Goal: Task Accomplishment & Management: Manage account settings

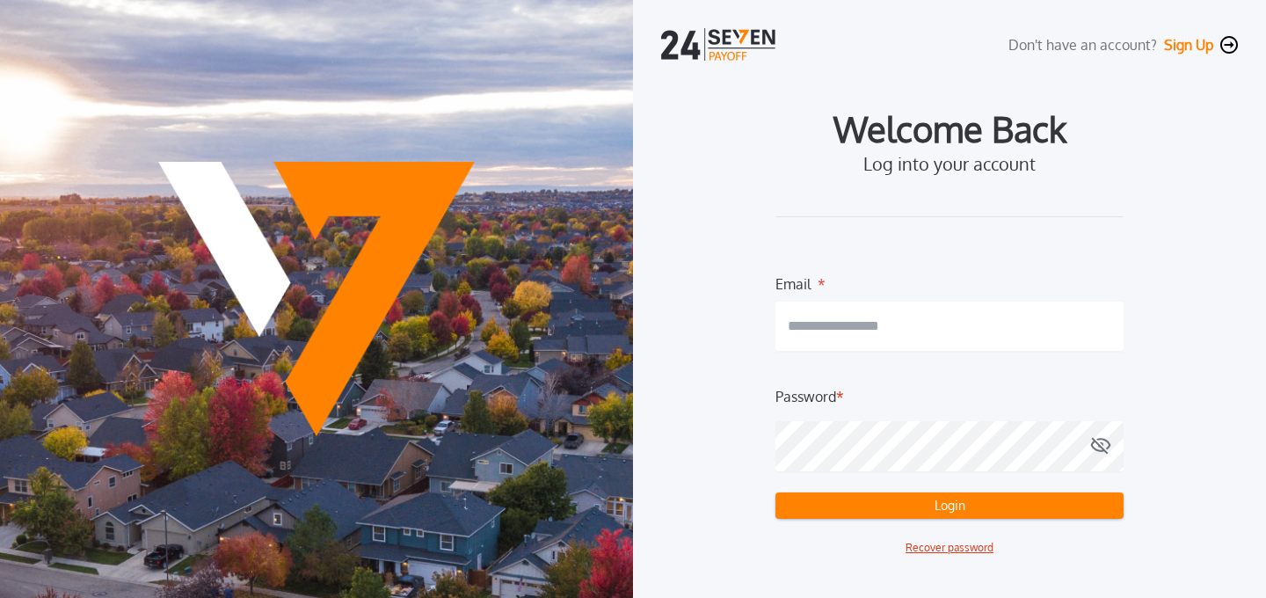
click at [1101, 365] on nordpass-icon at bounding box center [950, 365] width 348 height 0
click at [0, 597] on nordpass-autofill-portal at bounding box center [0, 598] width 0 height 0
type input "**********"
click at [944, 514] on button "Login" at bounding box center [950, 505] width 348 height 26
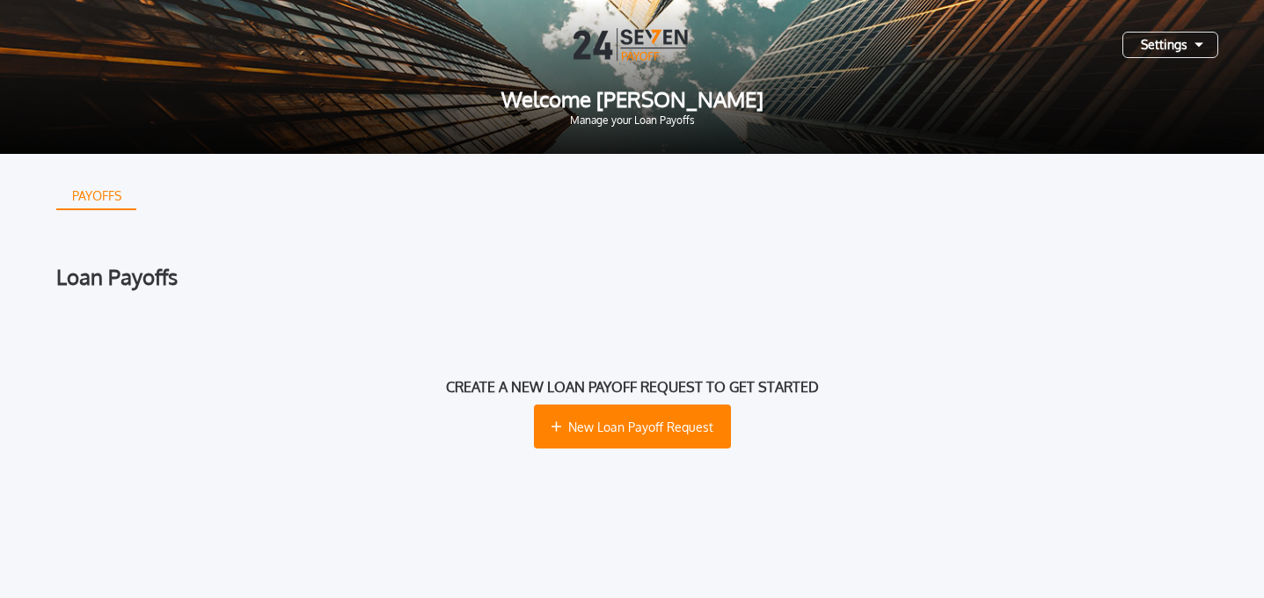
click at [1164, 41] on div "Settings" at bounding box center [1170, 45] width 96 height 26
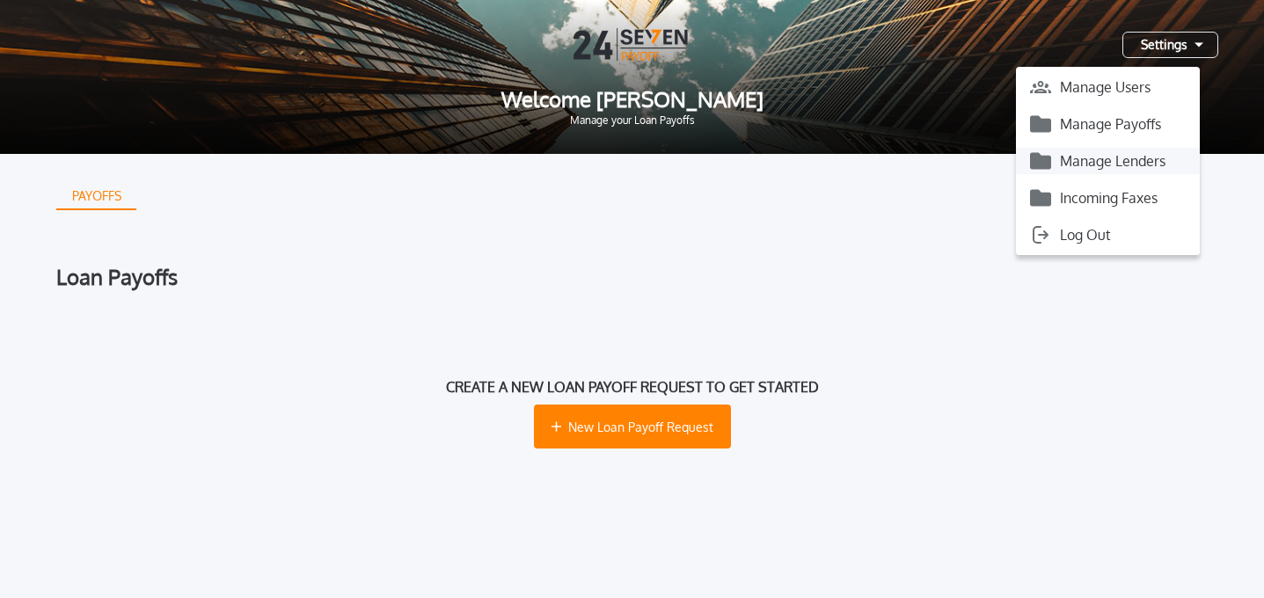
click at [1102, 154] on button "Manage Lenders" at bounding box center [1108, 161] width 184 height 26
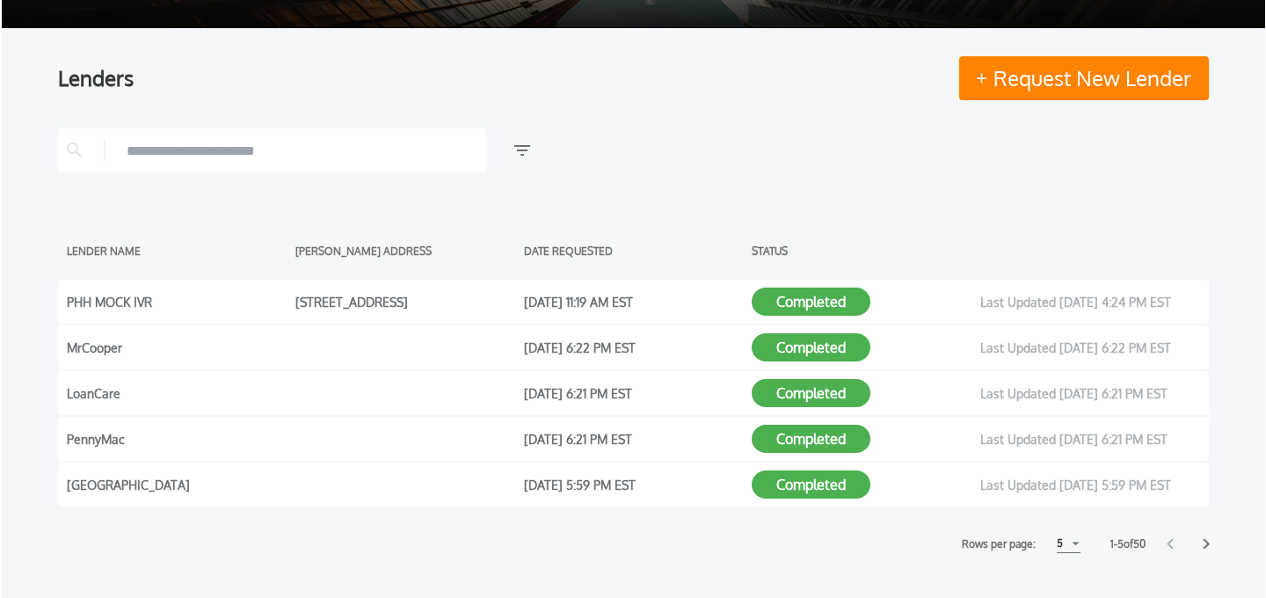
scroll to position [123, 0]
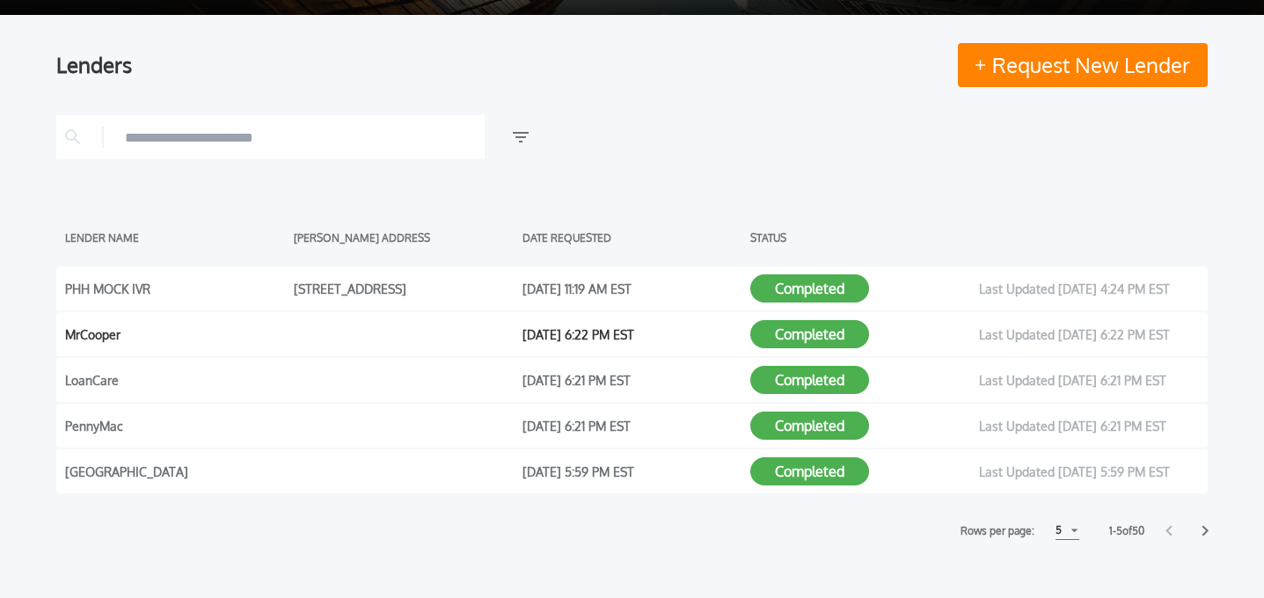
click at [808, 334] on button "Completed" at bounding box center [809, 334] width 119 height 28
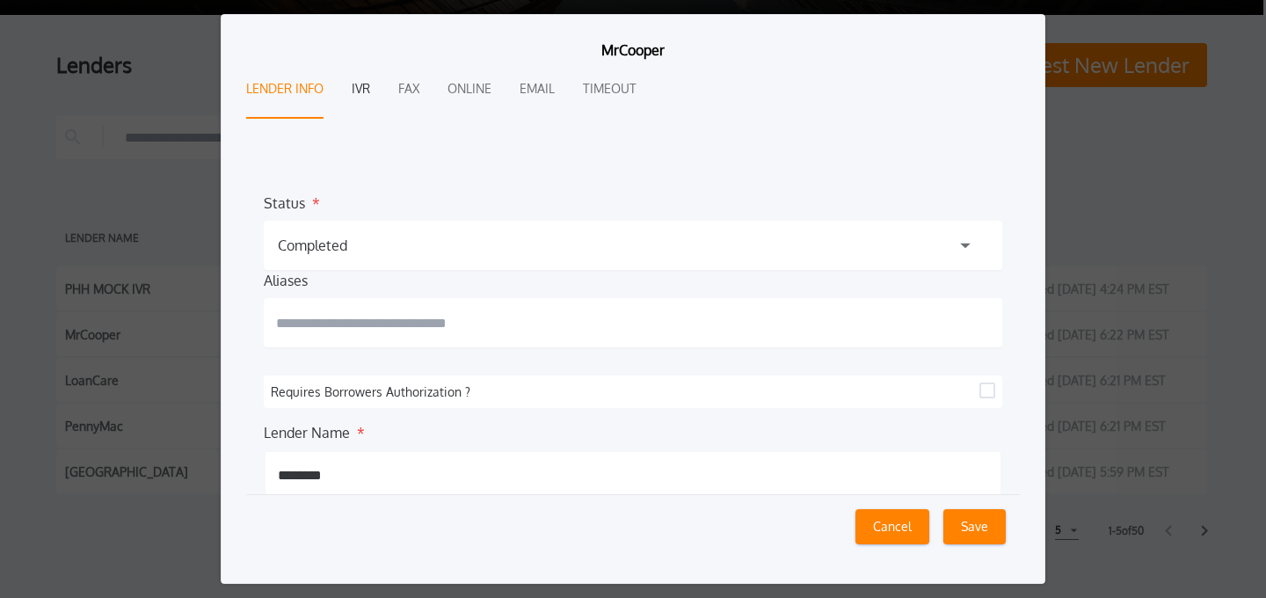
click at [366, 96] on button "IVR" at bounding box center [361, 90] width 18 height 58
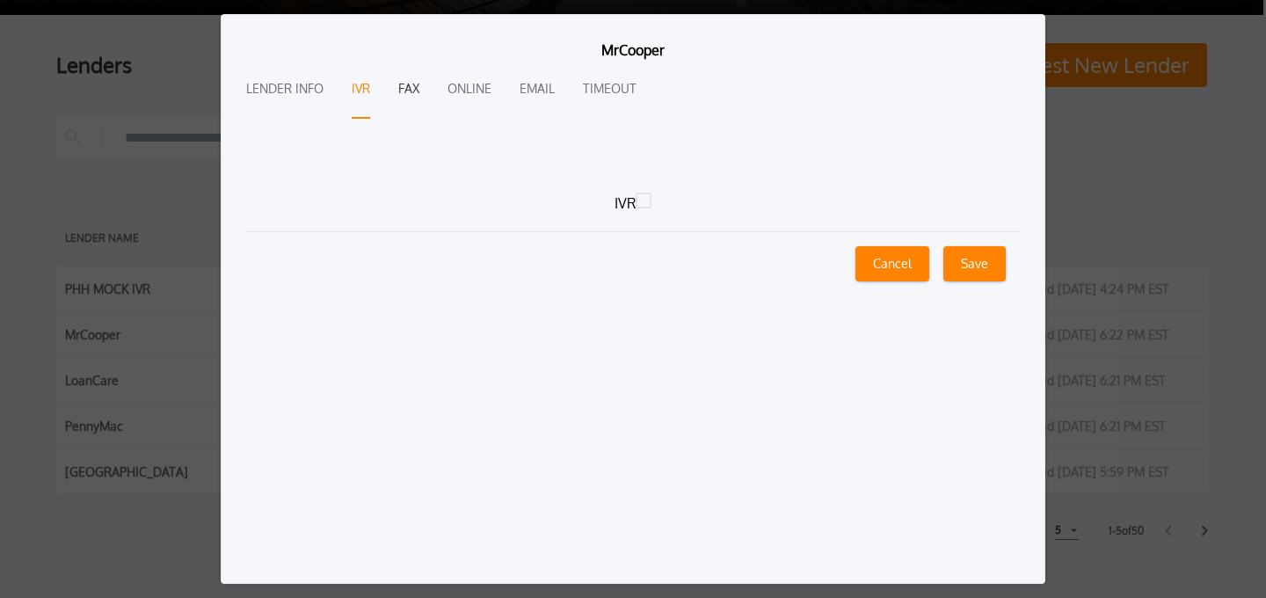
click at [407, 93] on button "Fax" at bounding box center [408, 90] width 21 height 58
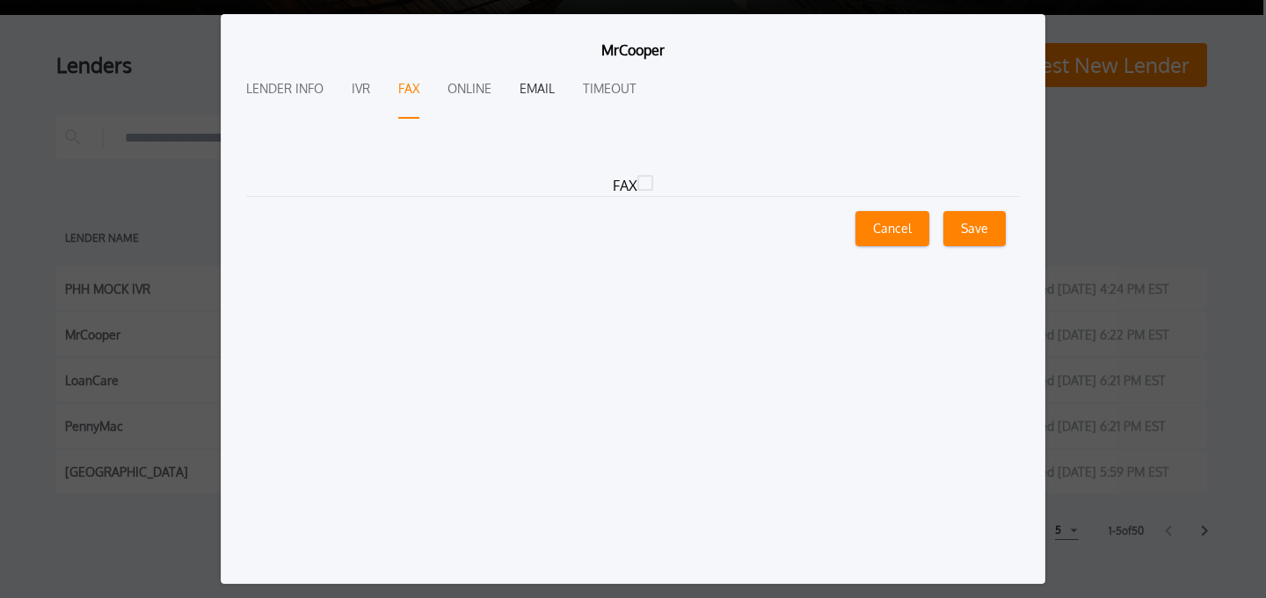
click at [532, 92] on button "Email" at bounding box center [537, 90] width 35 height 58
click at [649, 181] on icon at bounding box center [651, 183] width 16 height 16
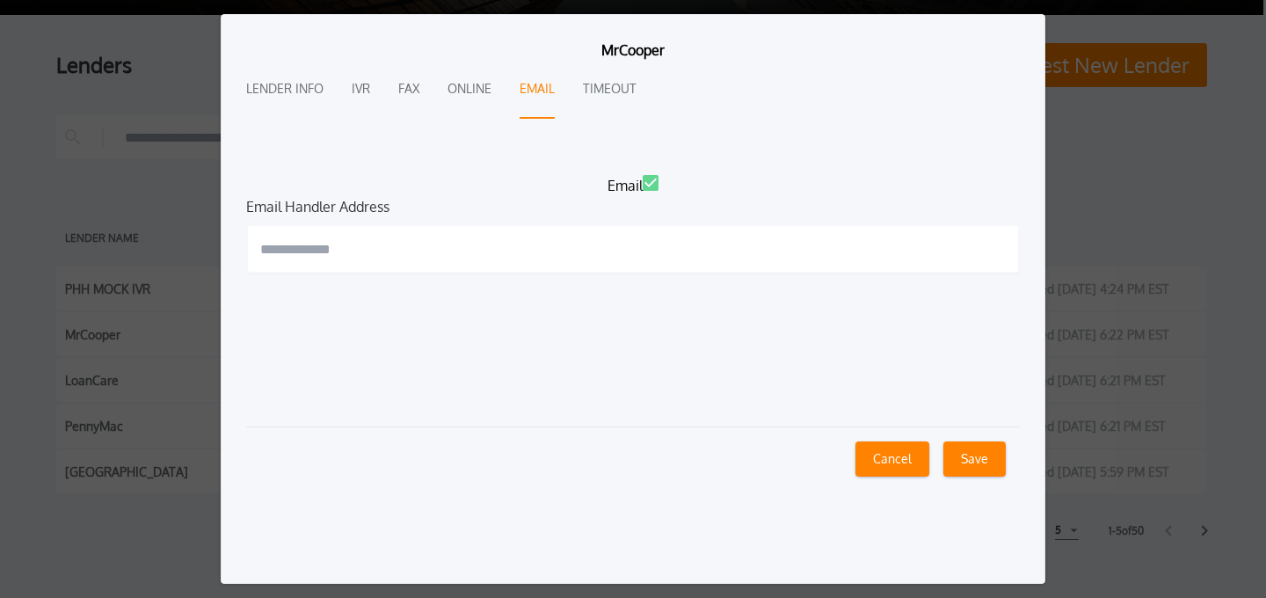
click at [410, 259] on input "text" at bounding box center [633, 248] width 775 height 49
type input "**********"
click at [677, 149] on div "Lender Info IVR Fax Online Email Timeout" at bounding box center [633, 118] width 775 height 114
